Goal: Task Accomplishment & Management: Manage account settings

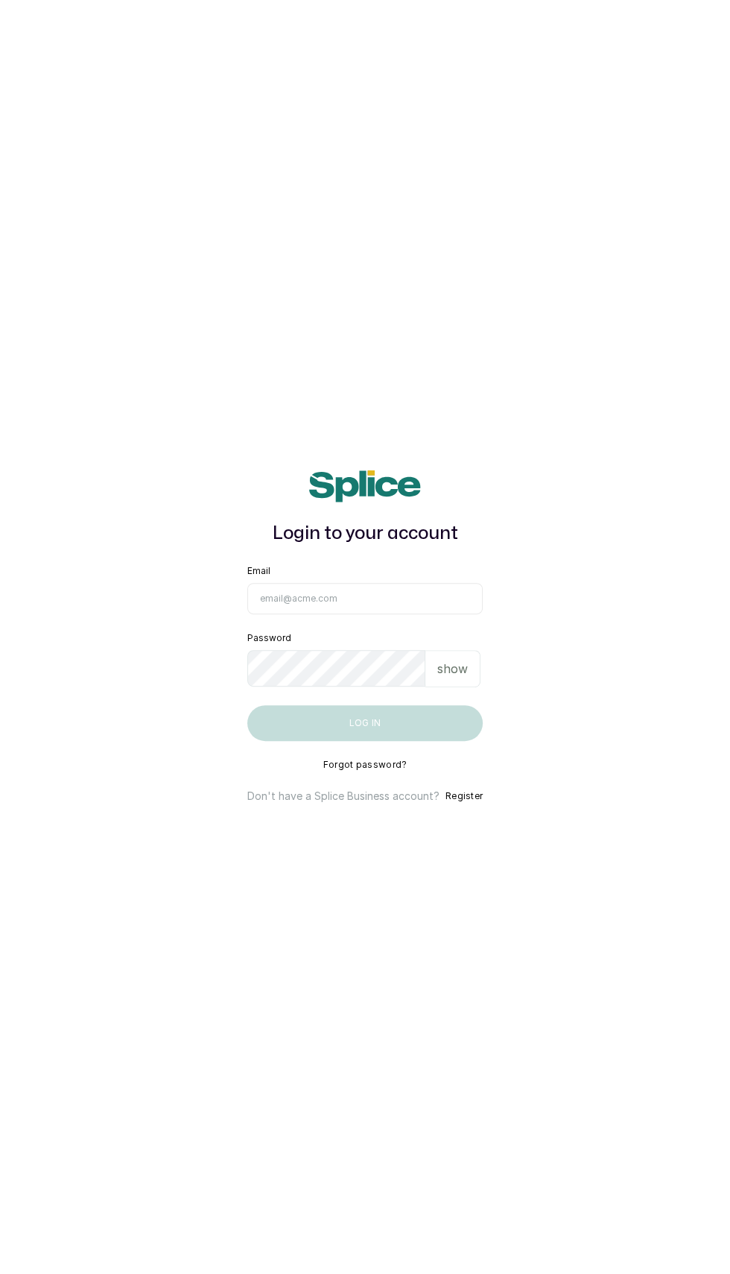
click at [414, 614] on input "Email" at bounding box center [364, 598] width 235 height 31
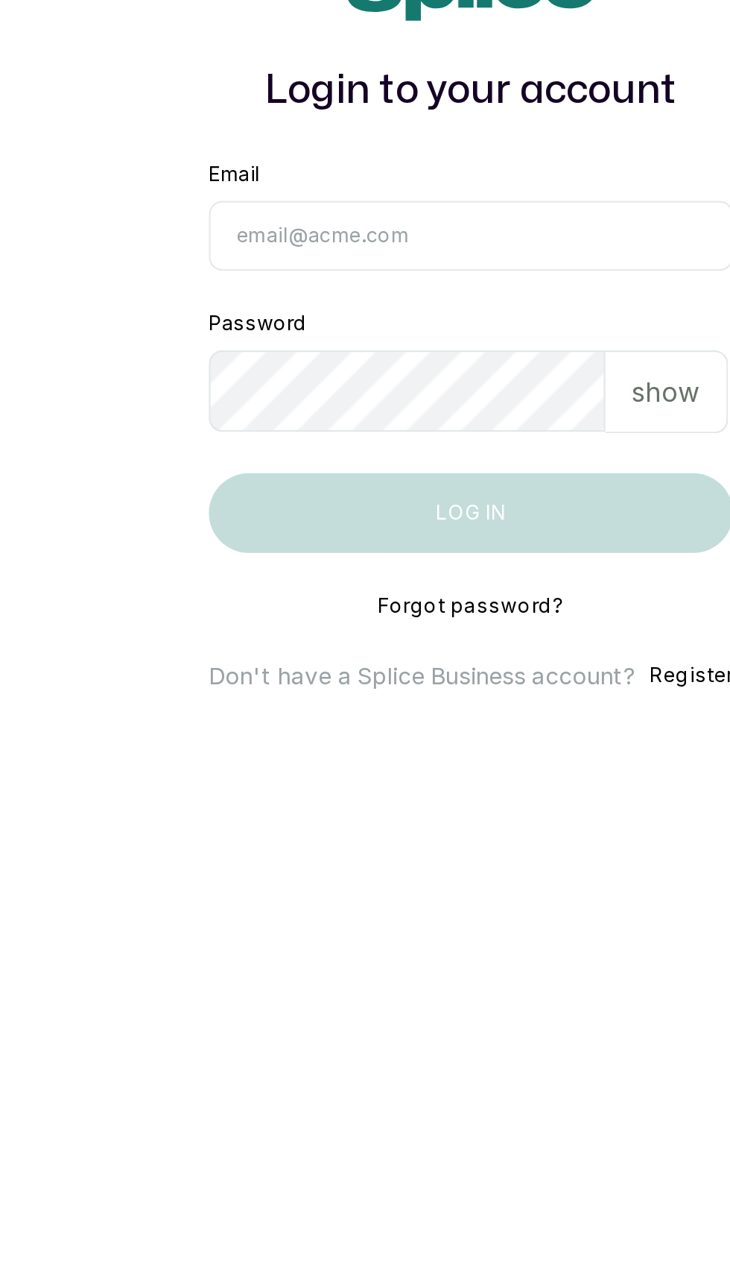
click at [398, 614] on input "Email" at bounding box center [364, 598] width 235 height 31
click at [393, 614] on input "Email" at bounding box center [364, 598] width 235 height 31
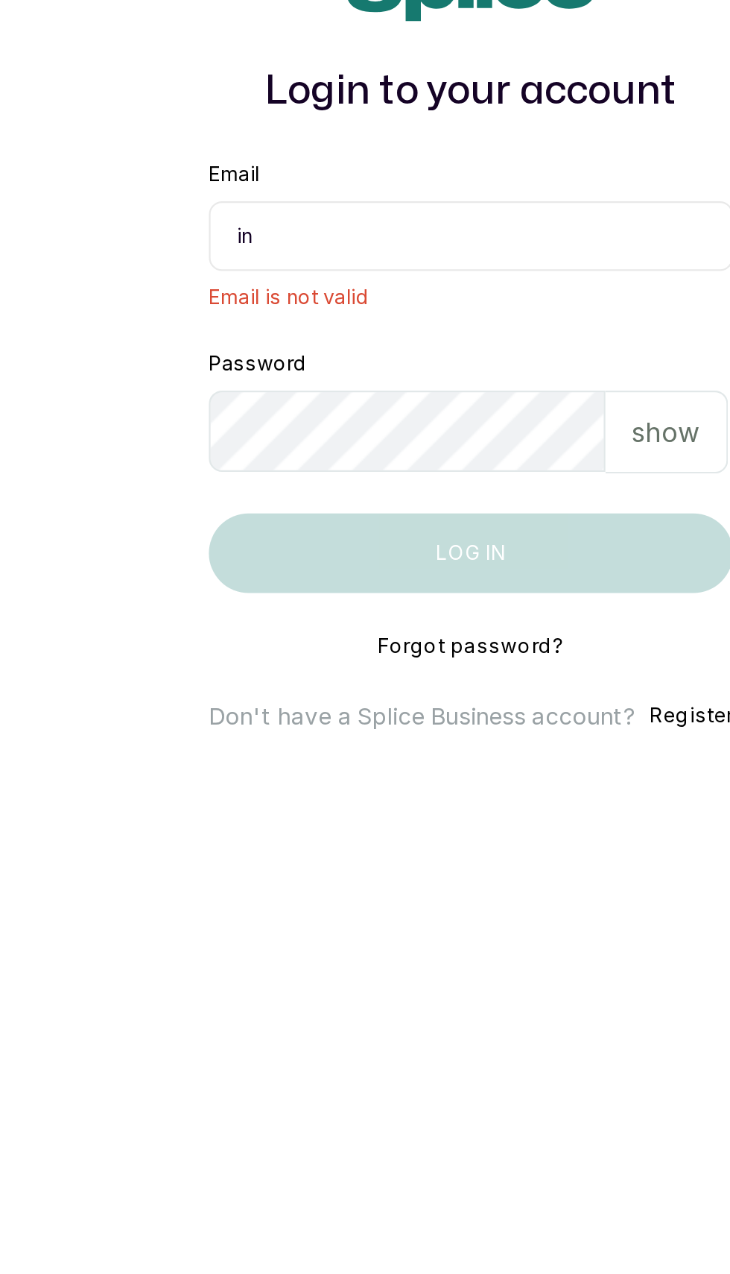
type input "[EMAIL_ADDRESS][DOMAIN_NAME]"
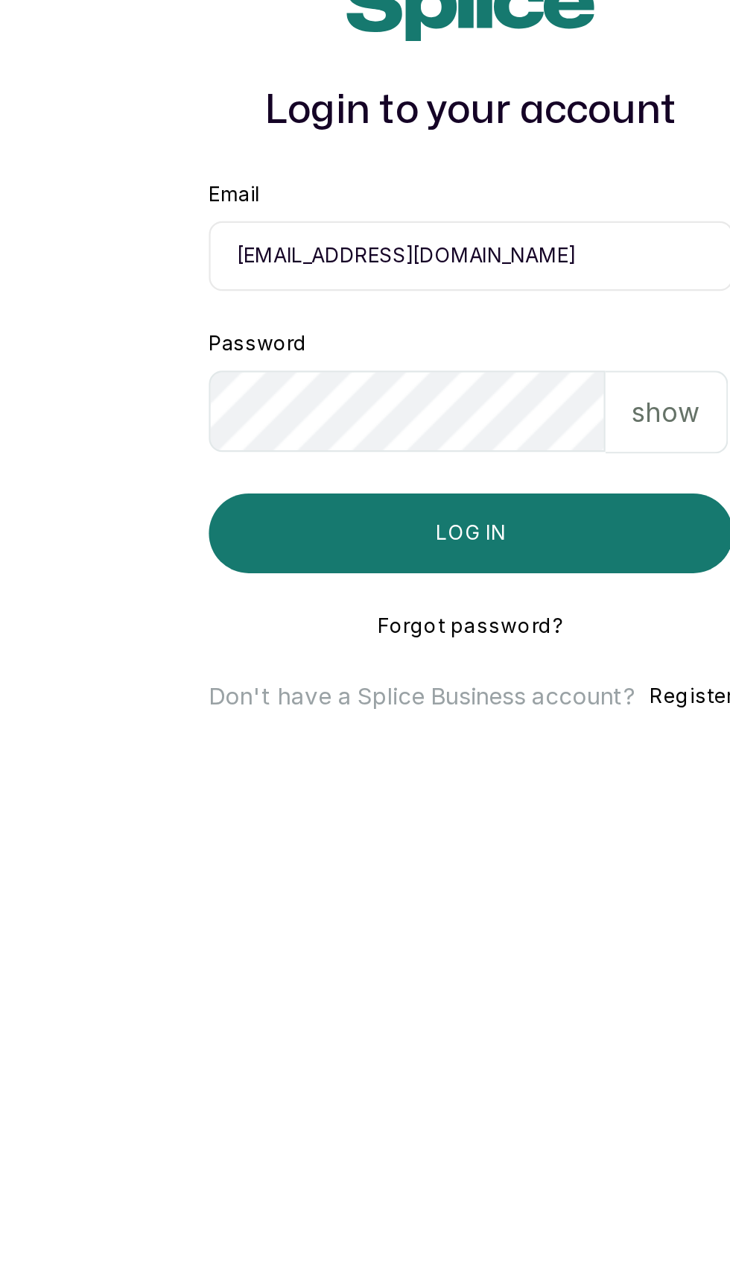
scroll to position [9, 0]
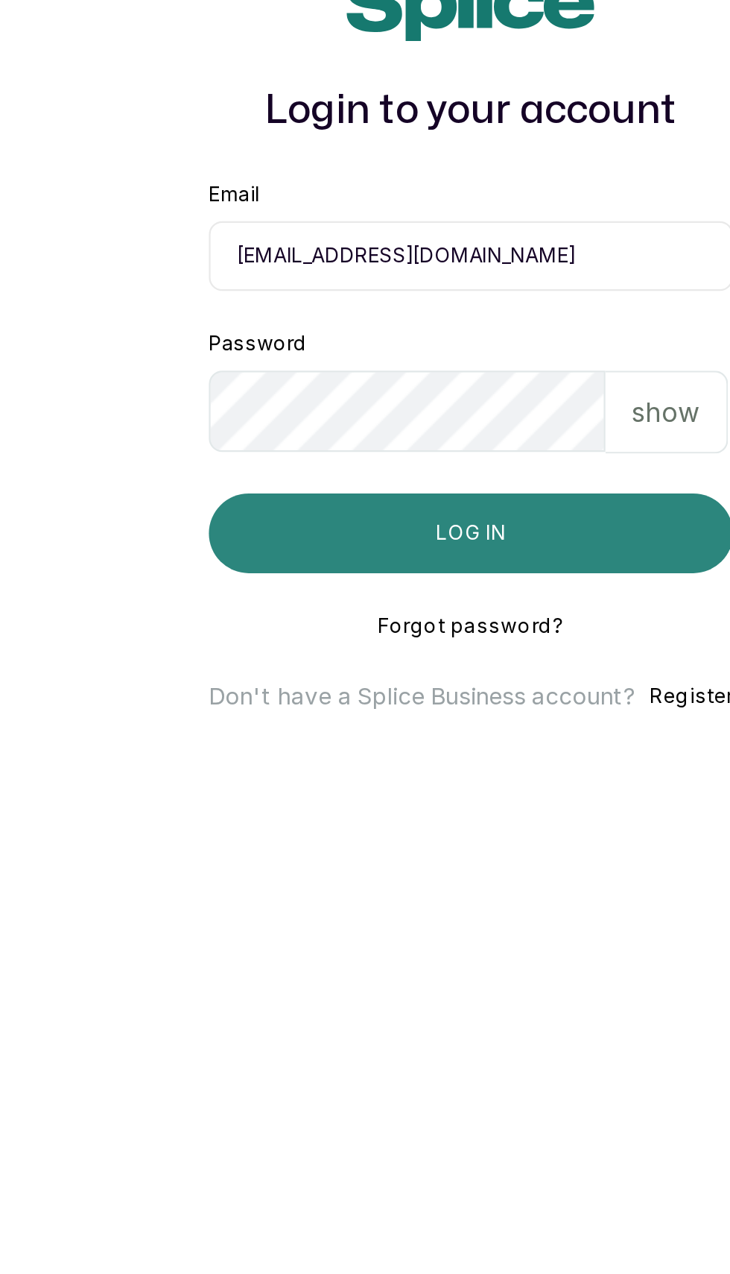
click at [436, 741] on button "Log in" at bounding box center [364, 723] width 235 height 36
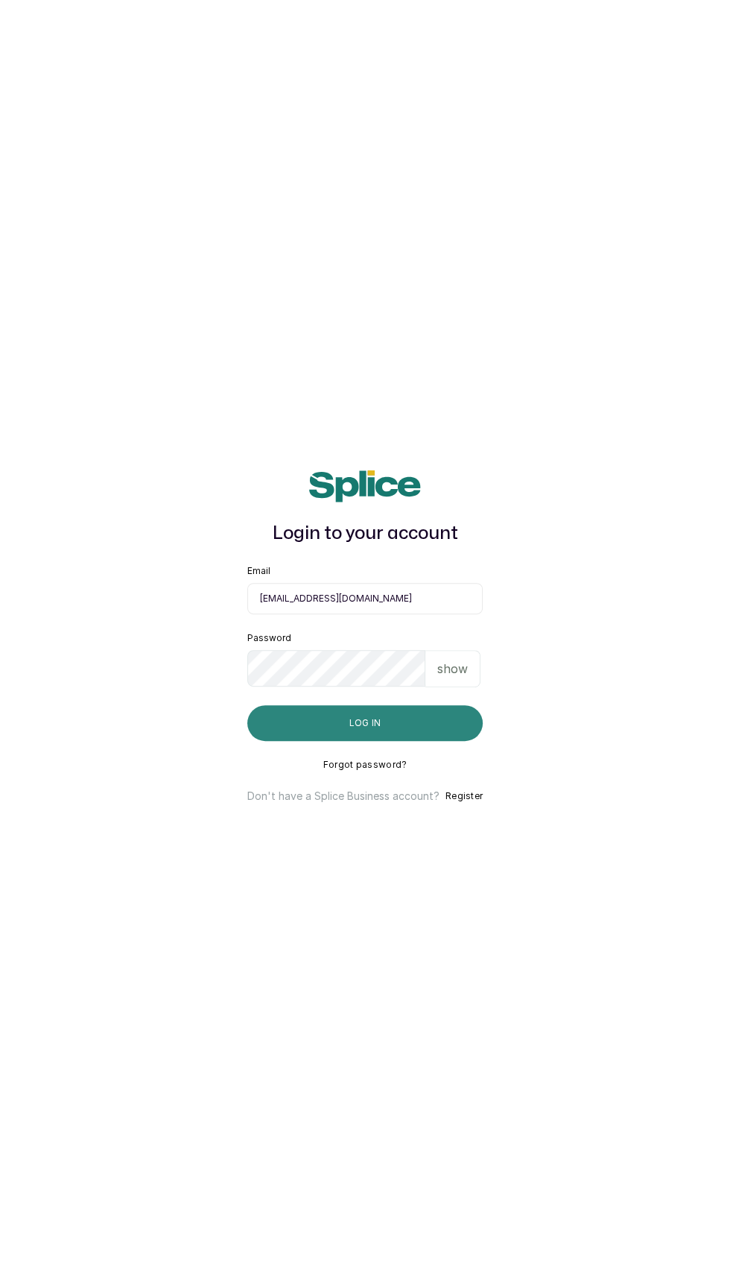
scroll to position [8, 0]
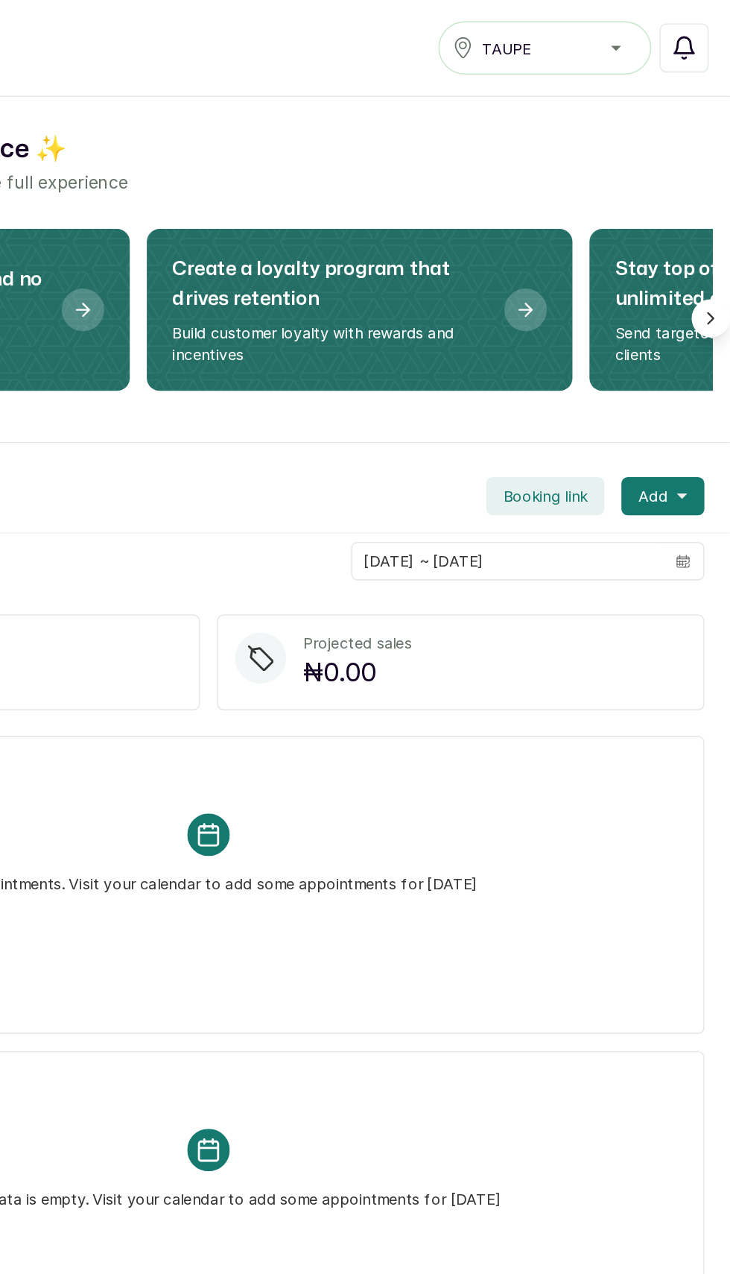
click at [709, 39] on button "Notifications" at bounding box center [698, 33] width 34 height 34
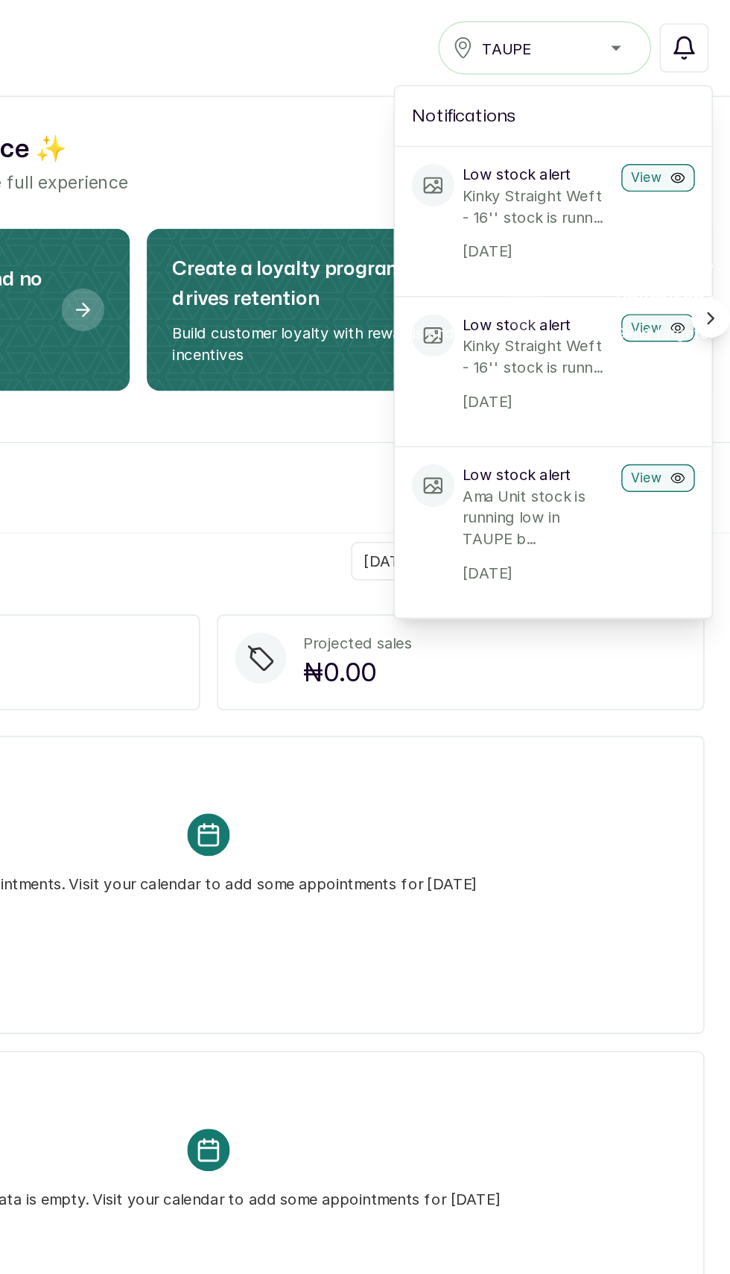
click at [563, 86] on h2 "Notifications" at bounding box center [606, 81] width 198 height 18
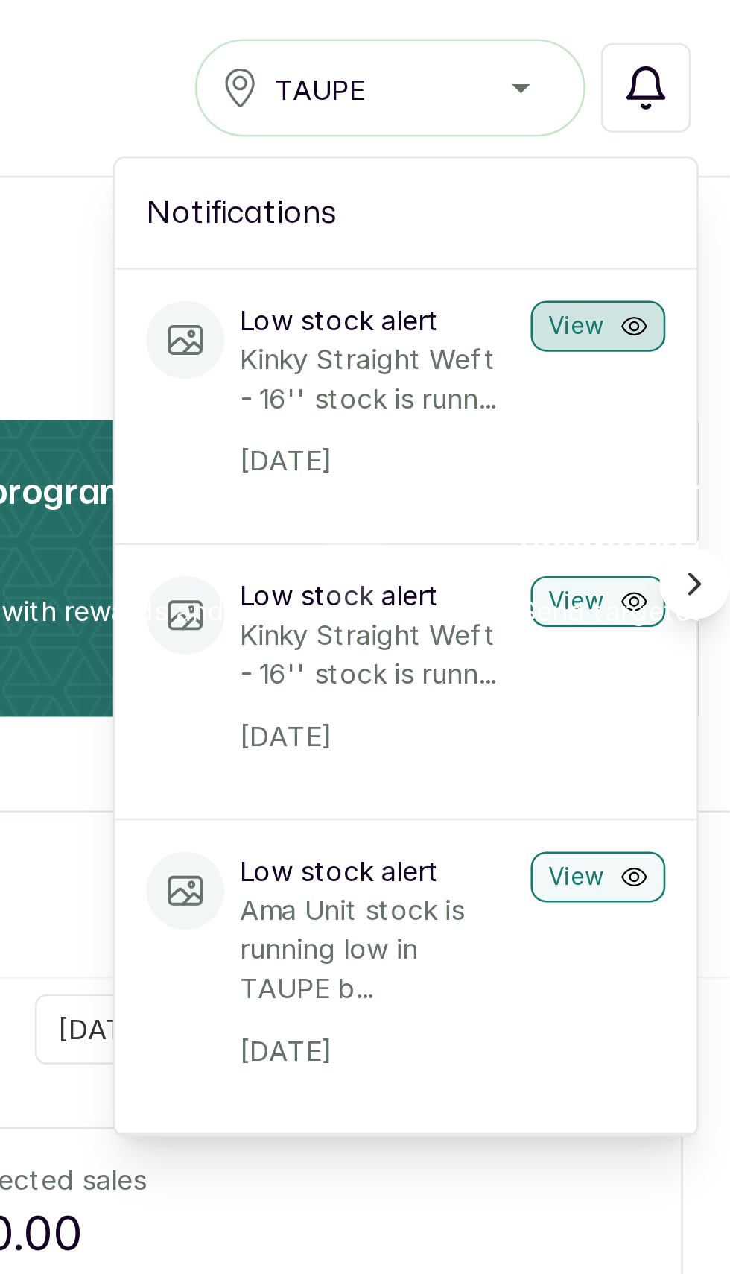
click at [695, 122] on icon "button" at bounding box center [694, 124] width 4 height 4
